Goal: Information Seeking & Learning: Learn about a topic

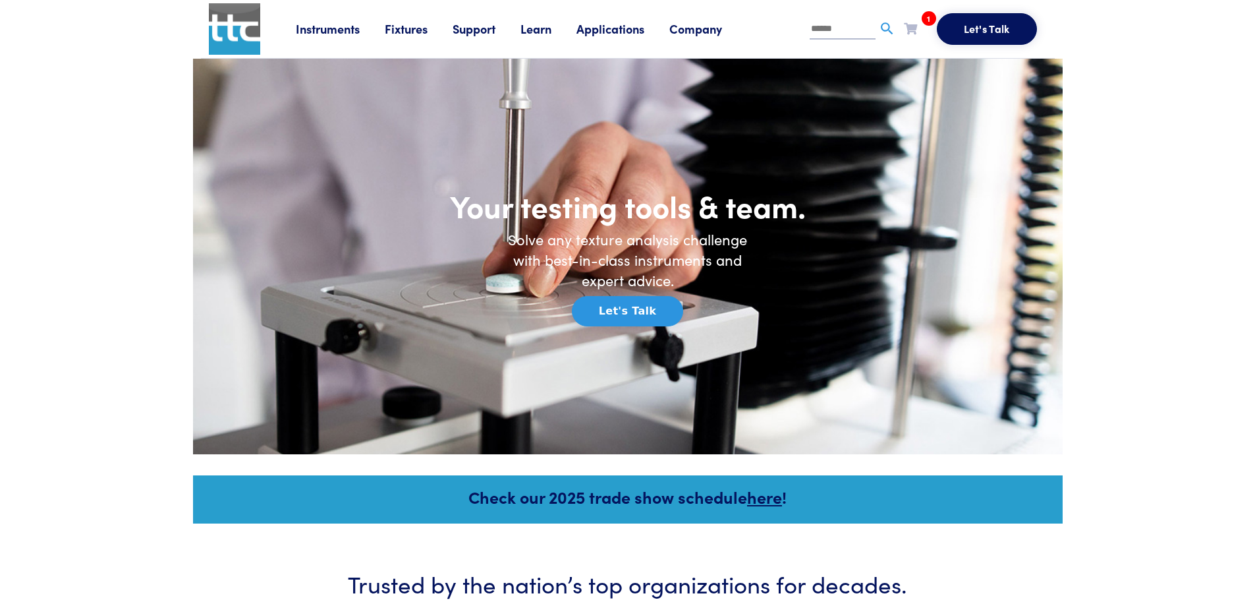
click at [402, 28] on link "Fixtures" at bounding box center [419, 28] width 68 height 16
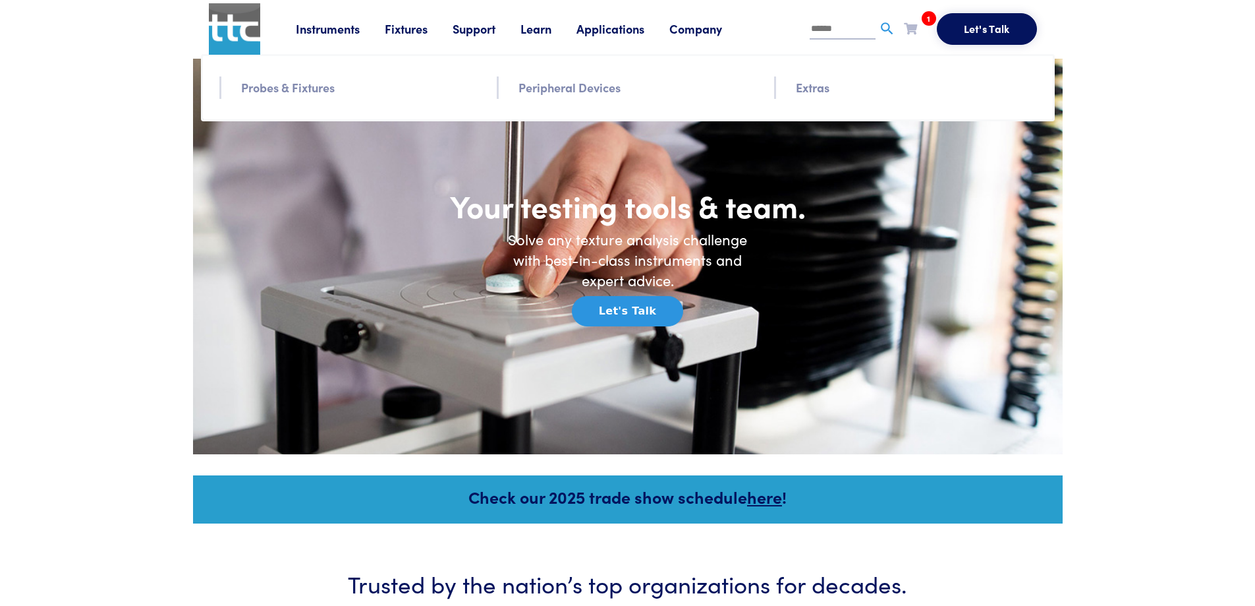
click at [314, 86] on link "Probes & Fixtures" at bounding box center [288, 87] width 94 height 19
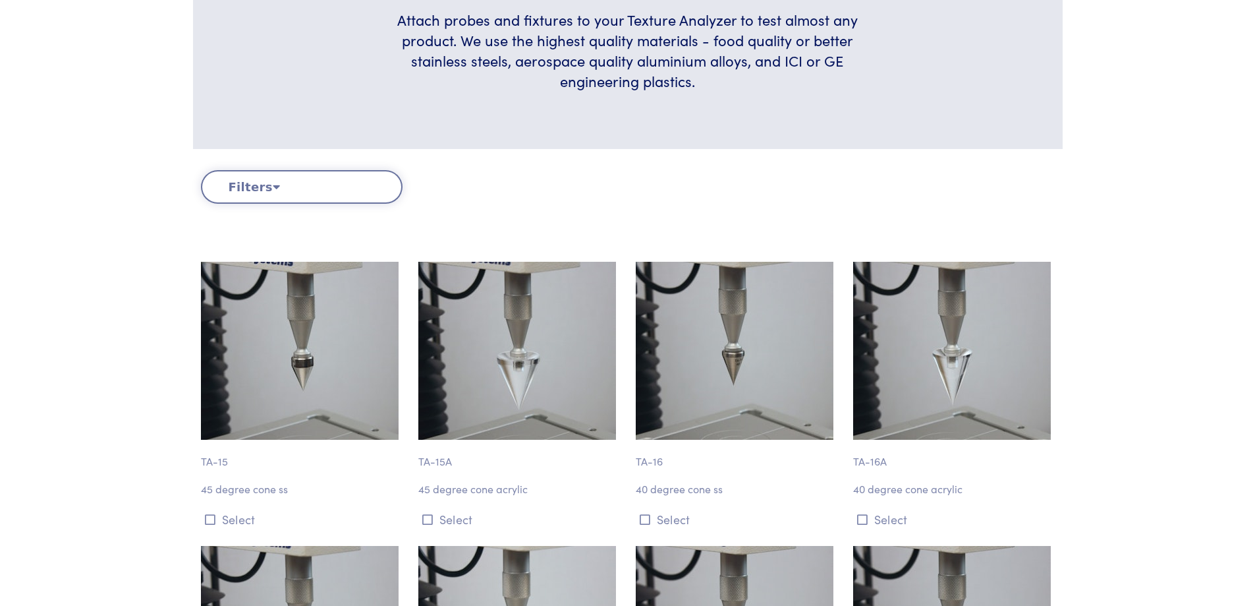
scroll to position [329, 0]
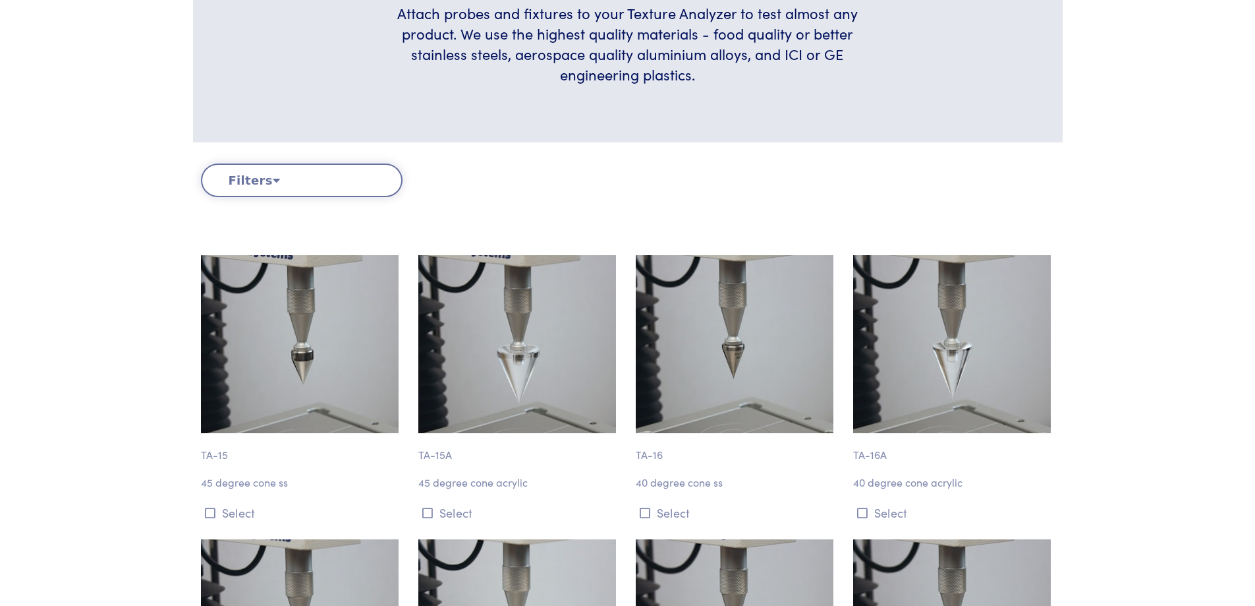
click at [366, 187] on button "Filters" at bounding box center [302, 180] width 202 height 34
click at [250, 178] on button "Filters" at bounding box center [302, 180] width 202 height 34
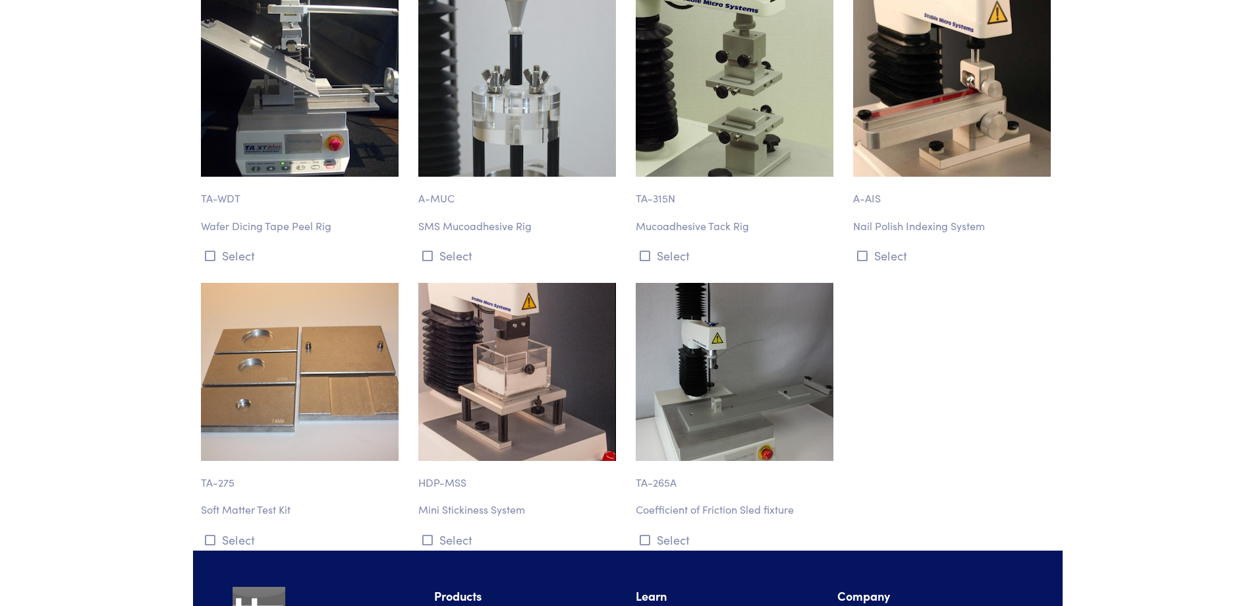
scroll to position [2965, 0]
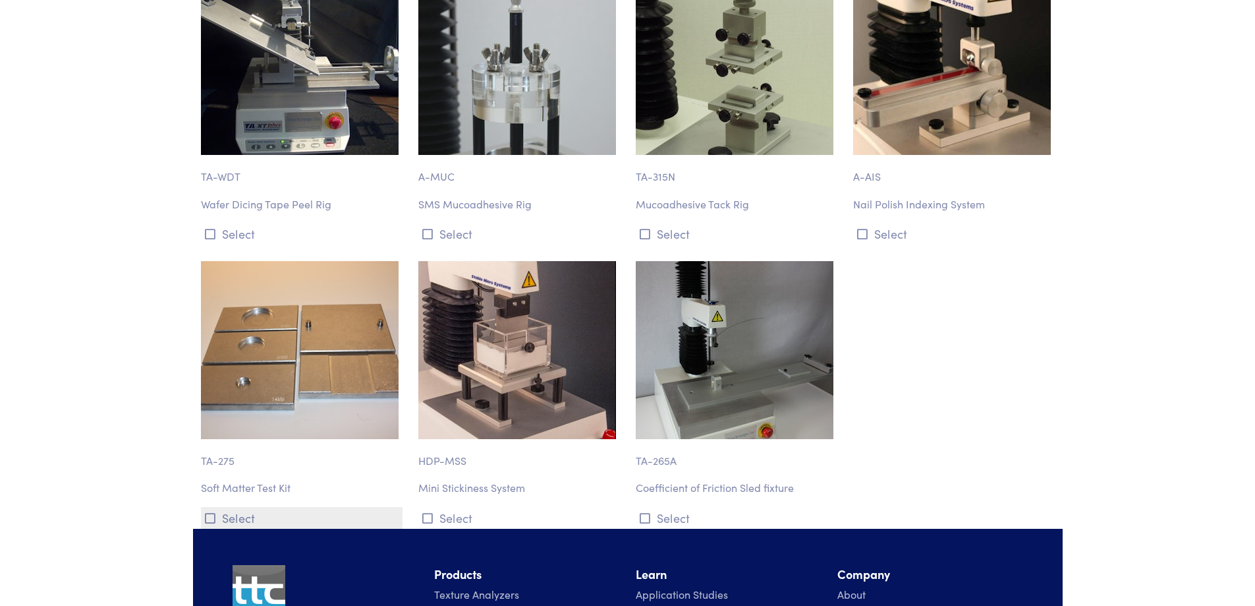
click at [238, 515] on button "Select" at bounding box center [302, 518] width 202 height 22
click at [893, 238] on button "Select" at bounding box center [954, 234] width 202 height 22
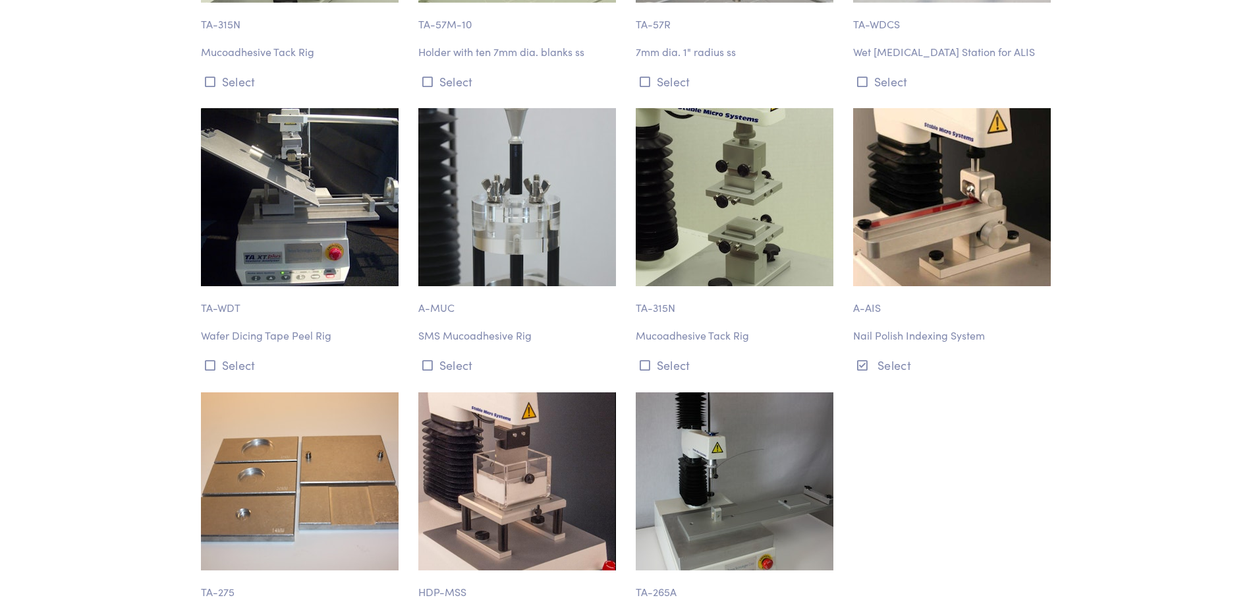
scroll to position [2833, 0]
click at [899, 374] on button "Select" at bounding box center [954, 365] width 202 height 22
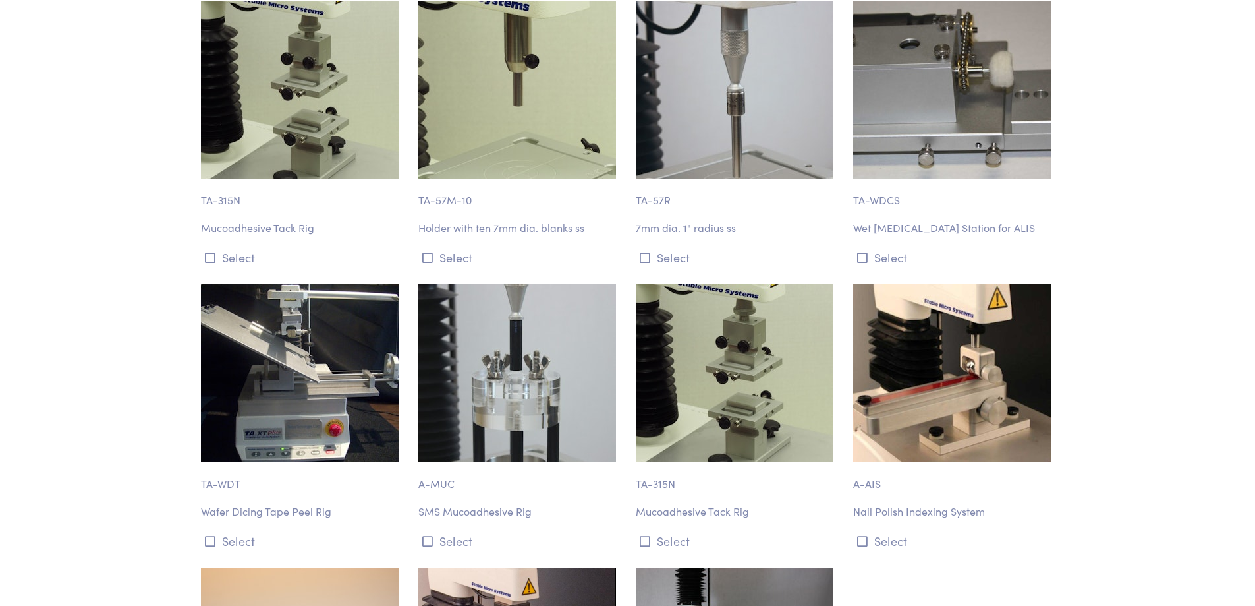
scroll to position [2767, 0]
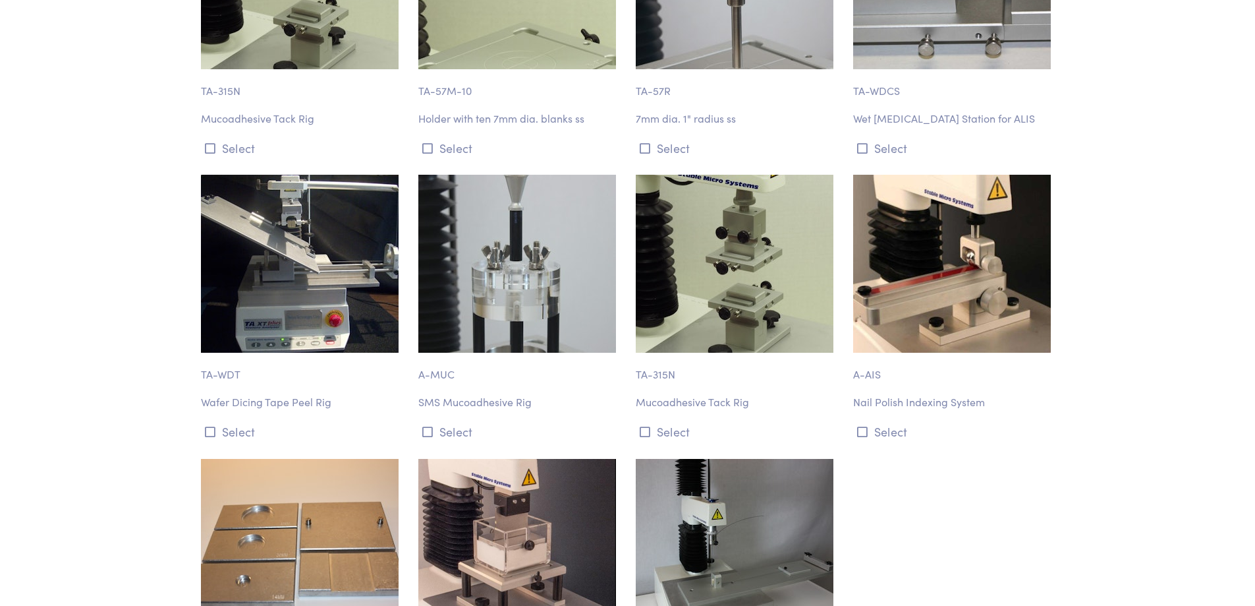
click at [977, 271] on img at bounding box center [952, 264] width 198 height 178
click at [942, 405] on p "Nail Polish Indexing System" at bounding box center [954, 401] width 202 height 17
click at [982, 274] on img at bounding box center [952, 264] width 198 height 178
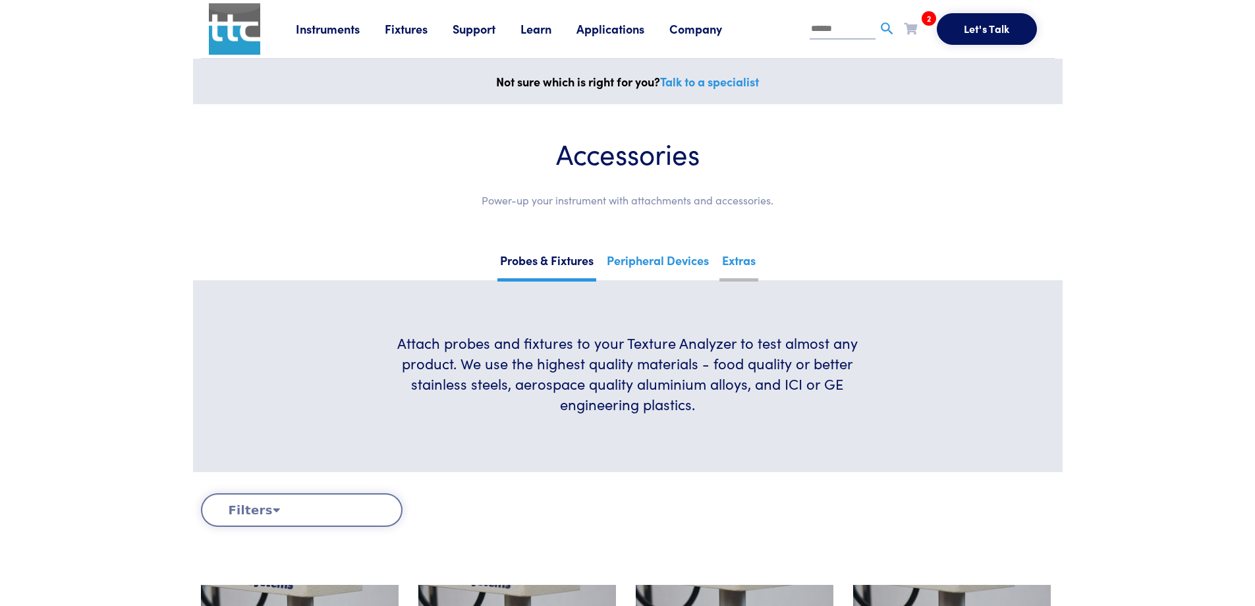
click at [724, 264] on link "Extras" at bounding box center [739, 265] width 39 height 32
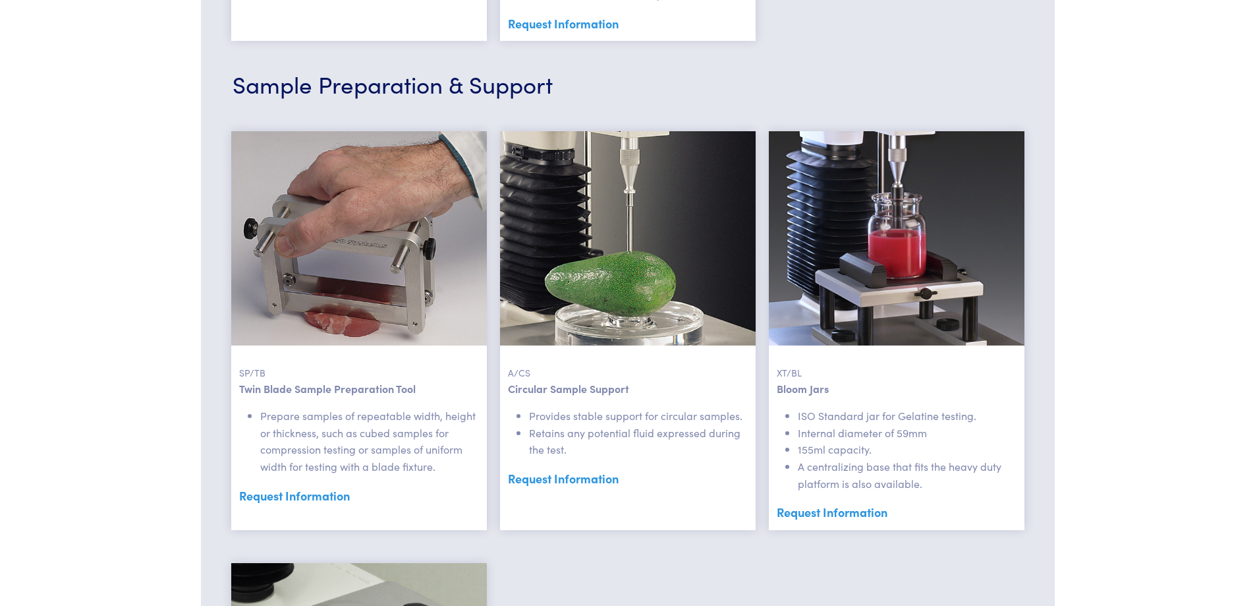
scroll to position [2053, 0]
